Goal: Information Seeking & Learning: Learn about a topic

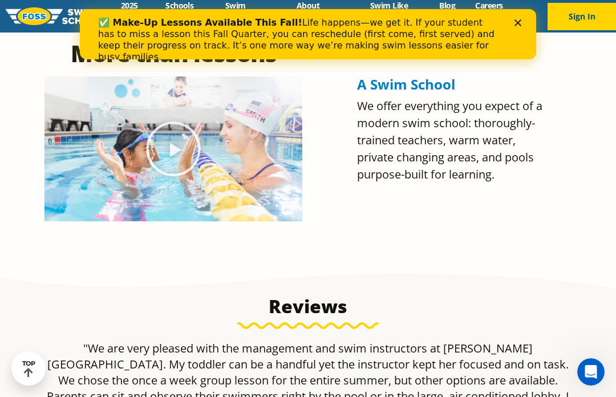
scroll to position [542, 0]
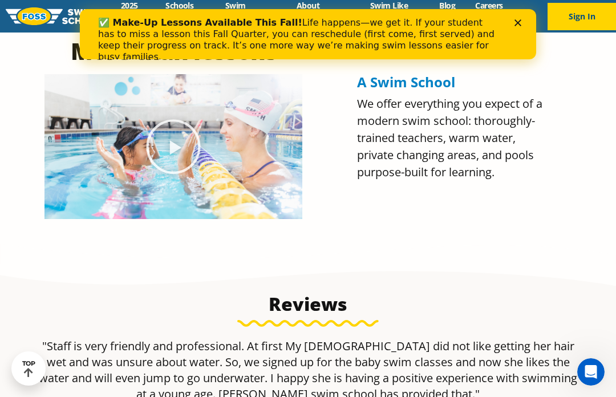
click at [525, 18] on div "✅ Make-Up Lessons Available This Fall! Life happens—we get it. If your student …" at bounding box center [308, 40] width 456 height 52
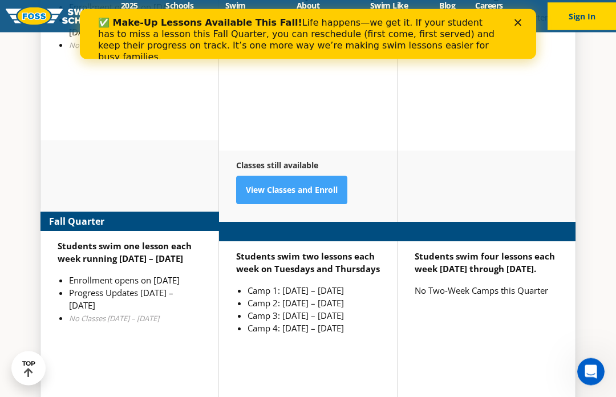
scroll to position [2844, 0]
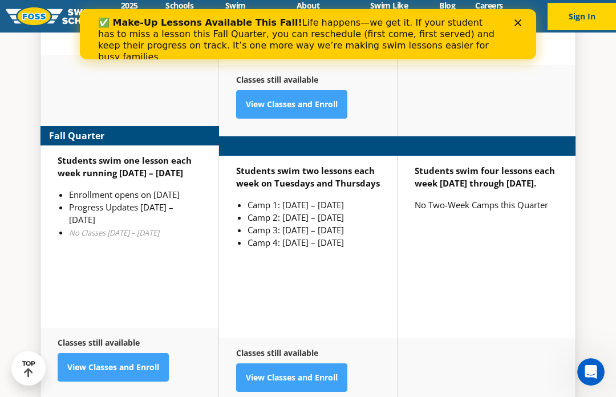
click at [137, 358] on link "View Classes and Enroll" at bounding box center [113, 367] width 111 height 29
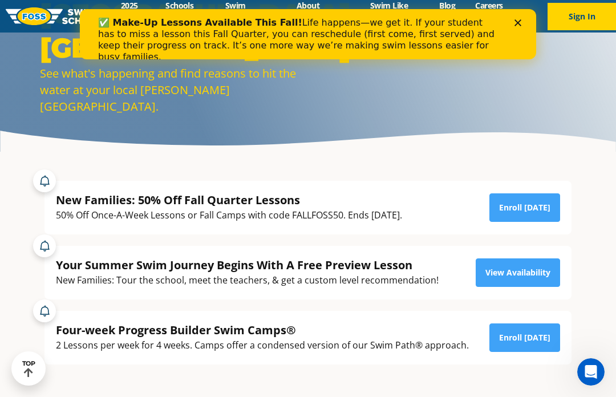
scroll to position [0, 0]
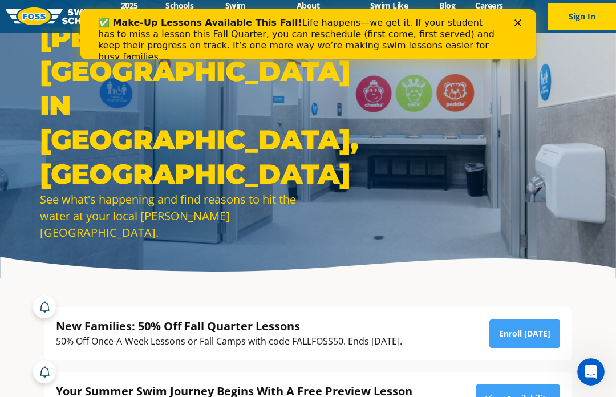
click at [523, 21] on div "Close" at bounding box center [519, 22] width 11 height 7
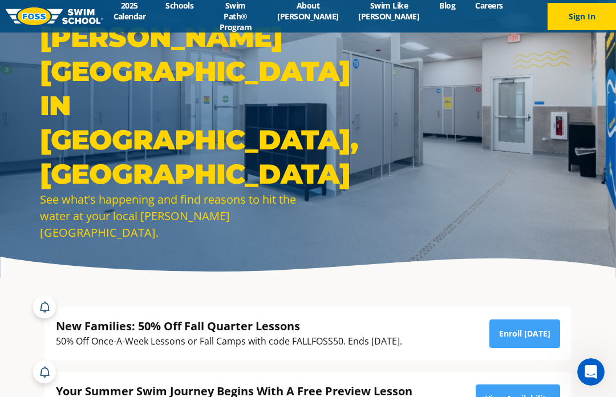
click at [134, 11] on link "2025 Calendar" at bounding box center [129, 11] width 52 height 22
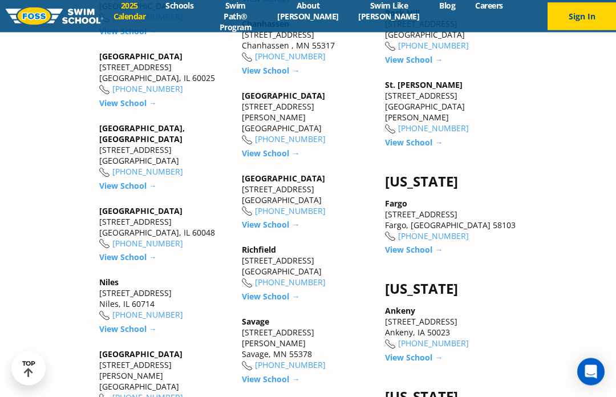
scroll to position [1646, 0]
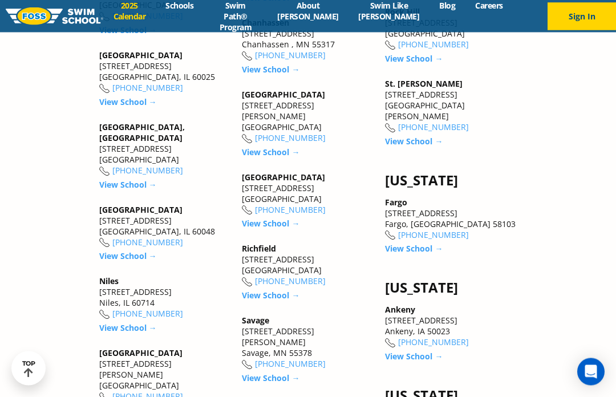
click at [136, 315] on link "[PHONE_NUMBER]" at bounding box center [147, 313] width 71 height 11
click at [139, 327] on link "View School →" at bounding box center [128, 327] width 58 height 11
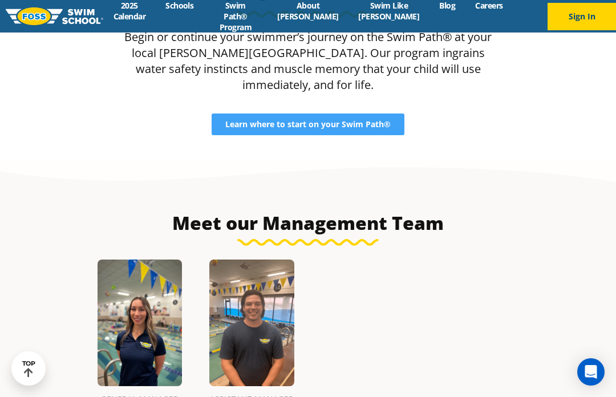
scroll to position [1112, 0]
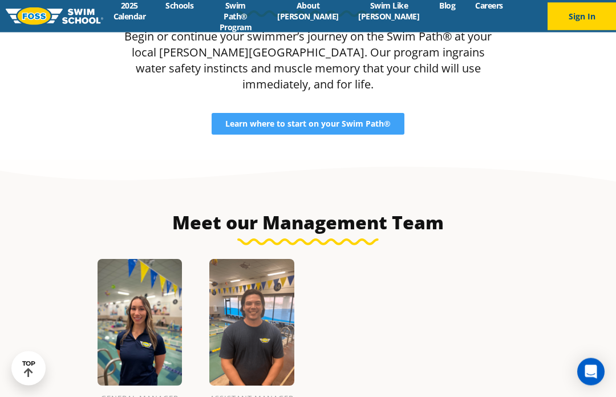
click at [356, 128] on span "Learn where to start on your Swim Path®" at bounding box center [307, 124] width 165 height 8
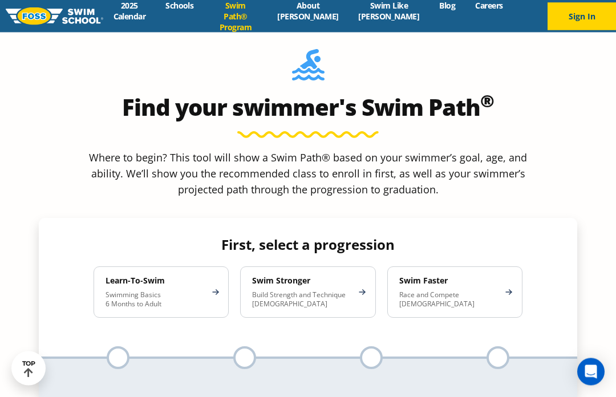
scroll to position [997, 0]
click at [173, 290] on p "Swimming Basics 6 Months to Adult" at bounding box center [155, 299] width 100 height 18
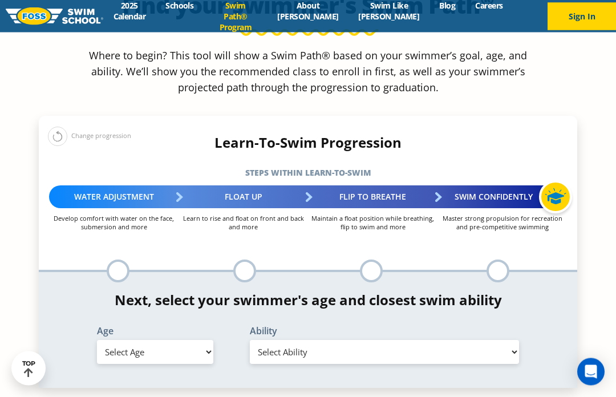
scroll to position [1099, 0]
click at [202, 340] on select "Select Age 6 months - 1 year 1 year 2 years 3 years 4 years 5 years 6 years 7 y…" at bounding box center [155, 352] width 116 height 24
select select "3-years"
click at [510, 340] on select "Select Ability First in-water experience When in the water, reliant on a life j…" at bounding box center [384, 352] width 269 height 24
select select "3-years-first-in-water-experience"
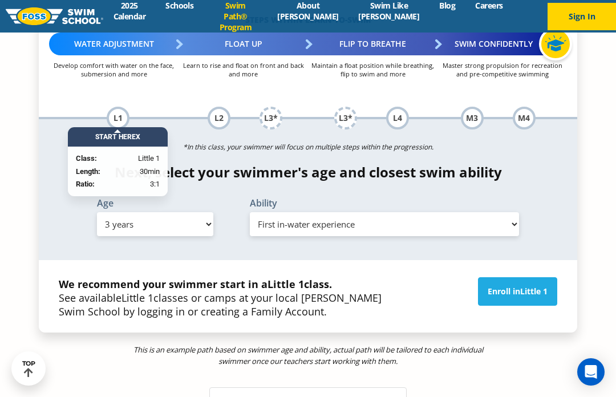
scroll to position [1252, 0]
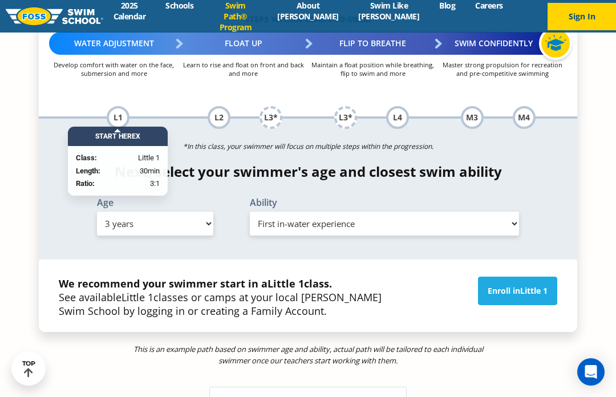
click at [534, 285] on span "Little 1" at bounding box center [533, 290] width 27 height 11
